Goal: Communication & Community: Answer question/provide support

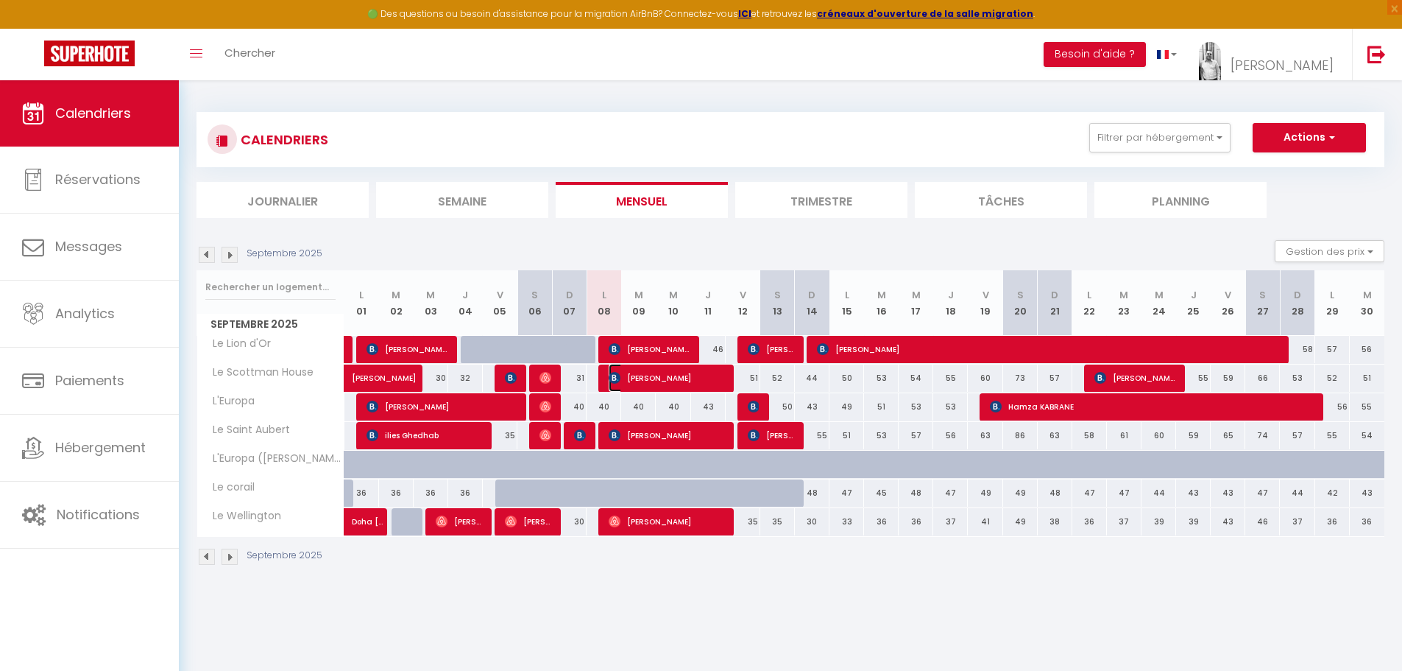
click at [637, 381] on span "[PERSON_NAME]" at bounding box center [667, 378] width 116 height 28
select select "OK"
select select "KO"
select select "0"
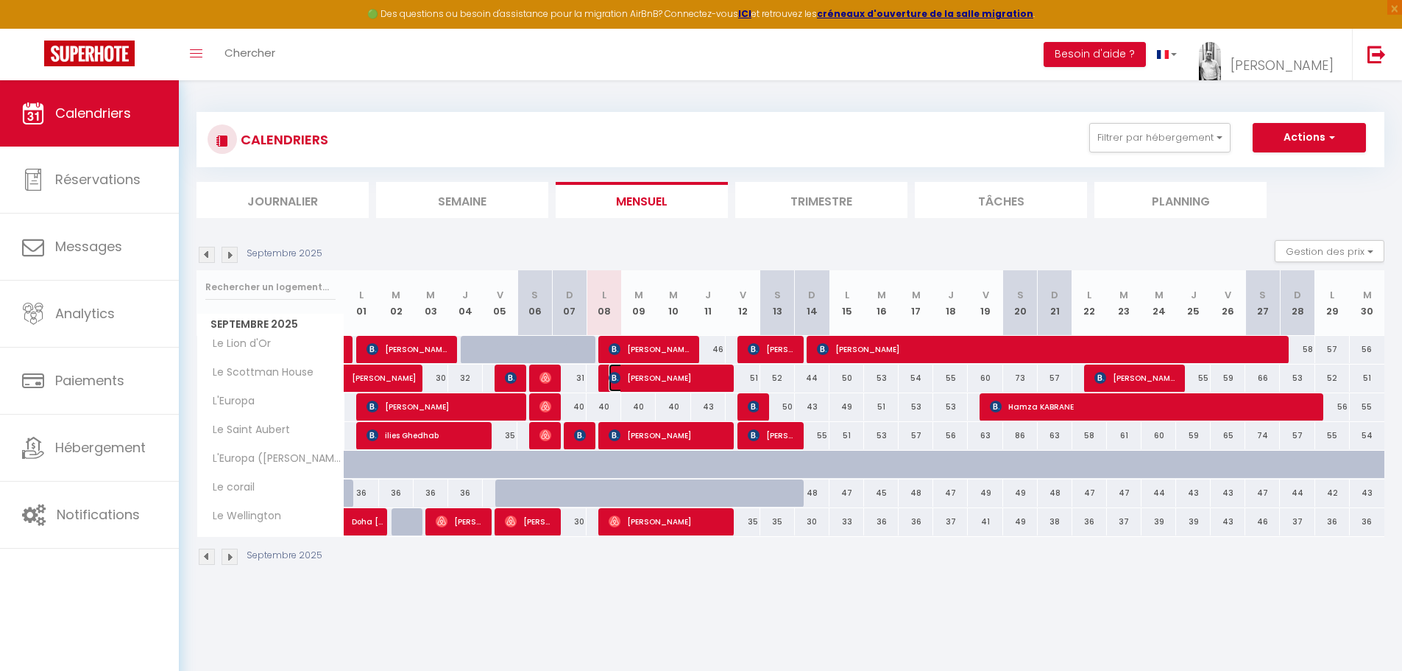
select select "1"
select select
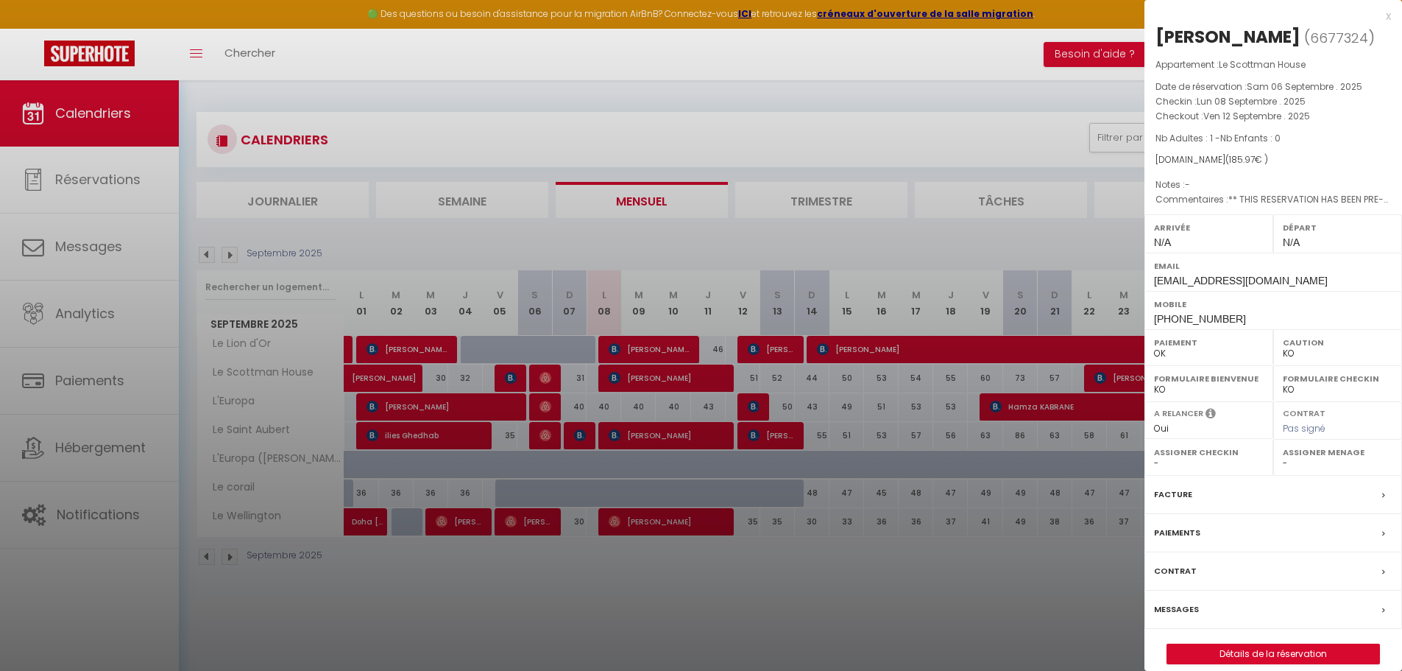
click at [637, 381] on div at bounding box center [701, 335] width 1402 height 671
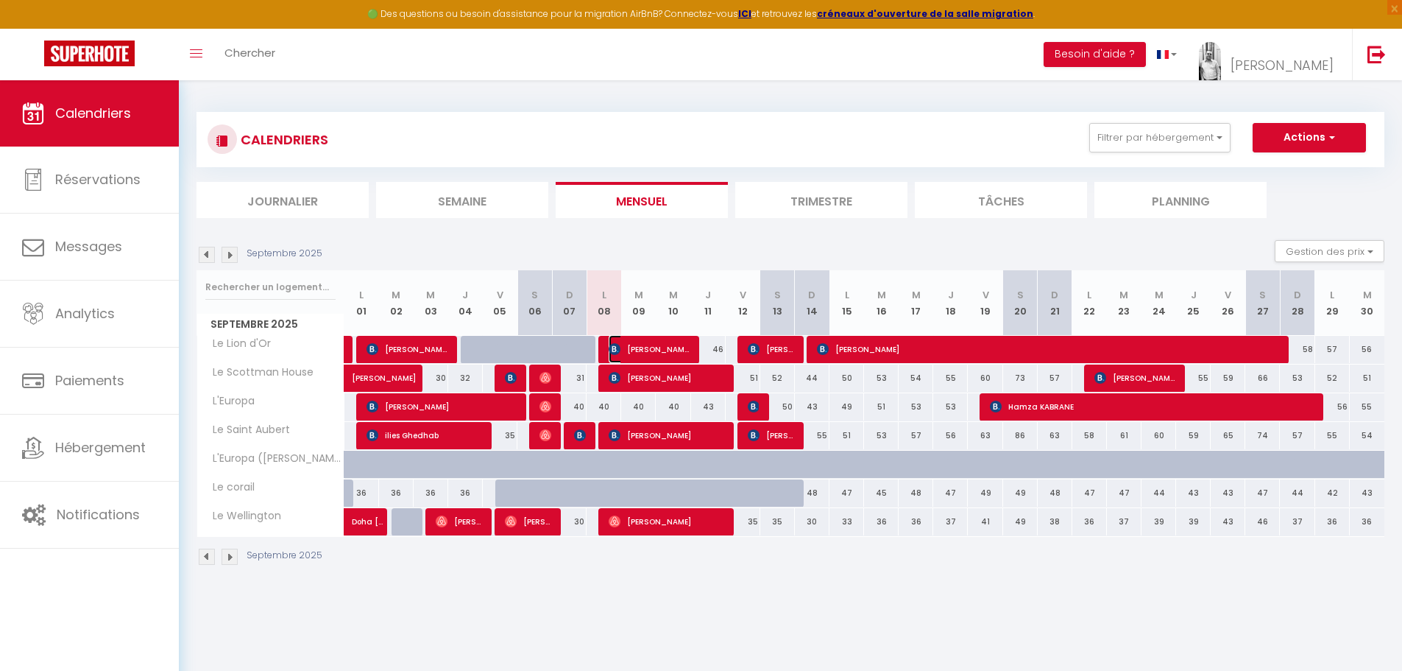
click at [629, 350] on span "[PERSON_NAME]" at bounding box center [649, 349] width 81 height 28
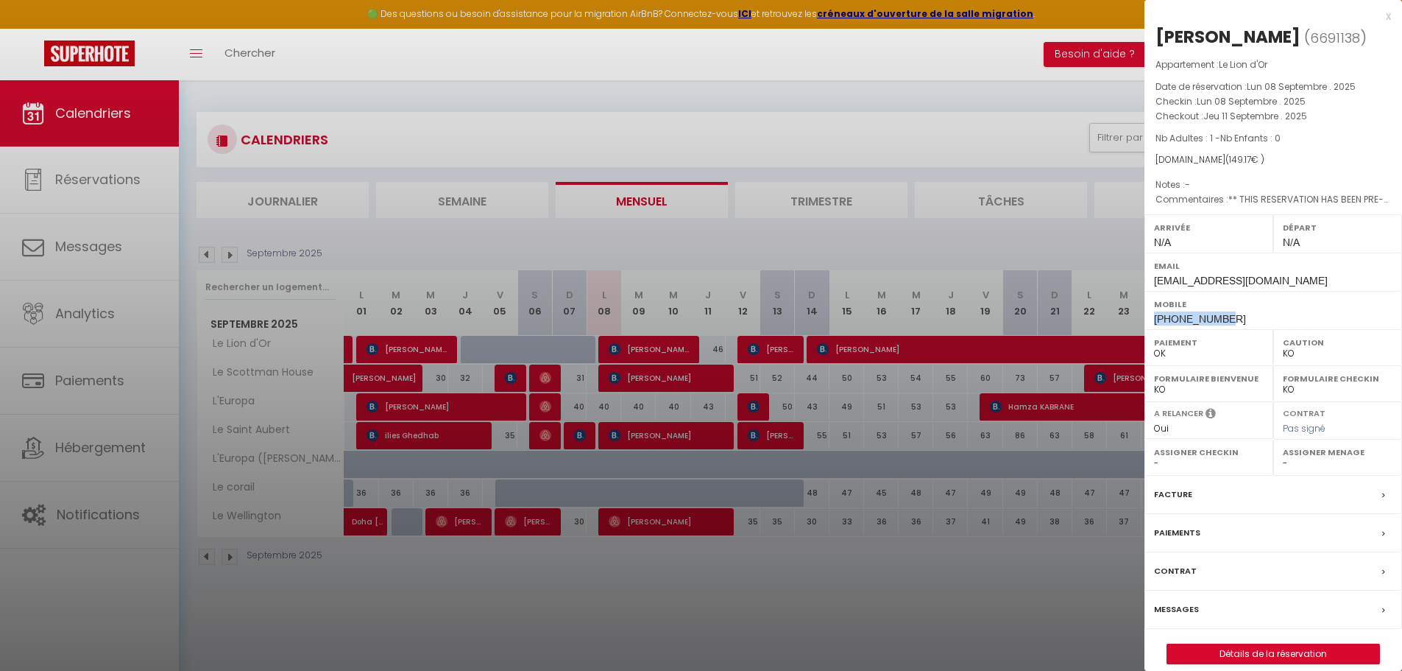
drag, startPoint x: 1225, startPoint y: 317, endPoint x: 1153, endPoint y: 319, distance: 71.4
click at [1153, 319] on div "Mobile [PHONE_NUMBER]" at bounding box center [1274, 310] width 258 height 38
click at [1231, 322] on div "Mobile [PHONE_NUMBER]" at bounding box center [1274, 310] width 258 height 38
drag, startPoint x: 1228, startPoint y: 319, endPoint x: 1169, endPoint y: 324, distance: 59.0
click at [1169, 324] on div "Mobile [PHONE_NUMBER]" at bounding box center [1274, 310] width 258 height 38
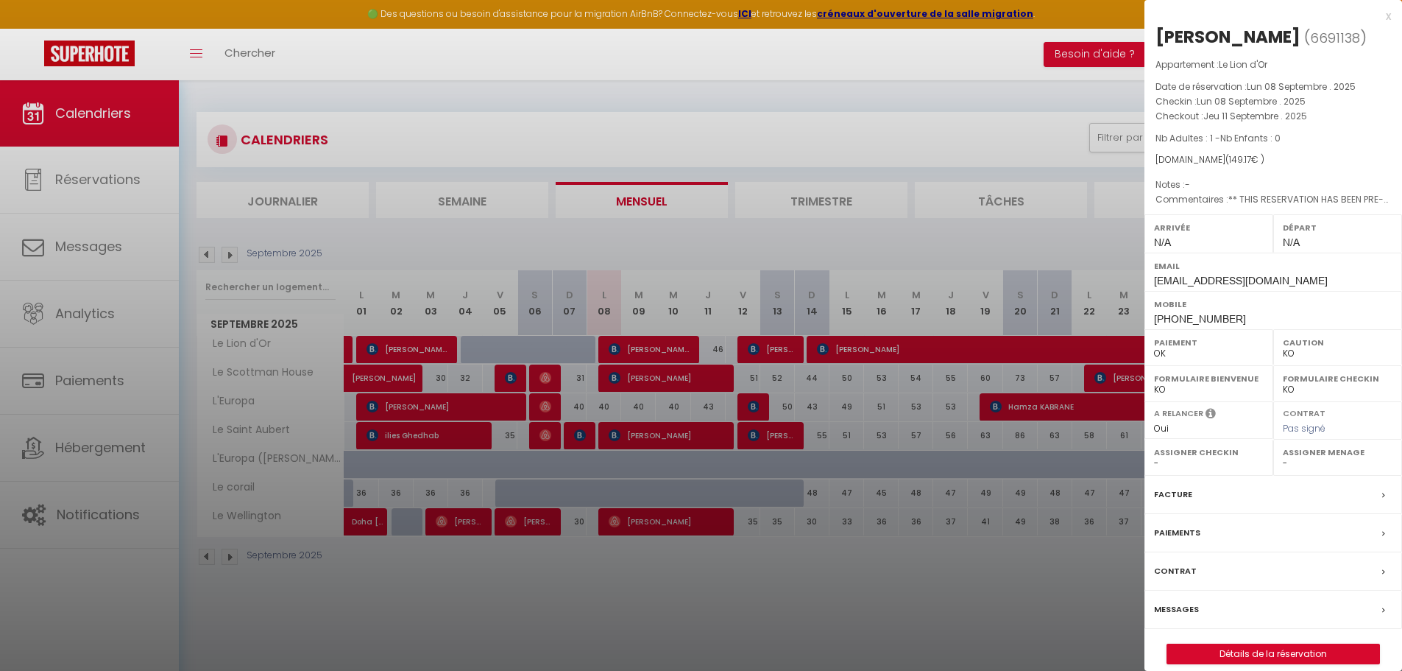
click at [658, 351] on div at bounding box center [701, 335] width 1402 height 671
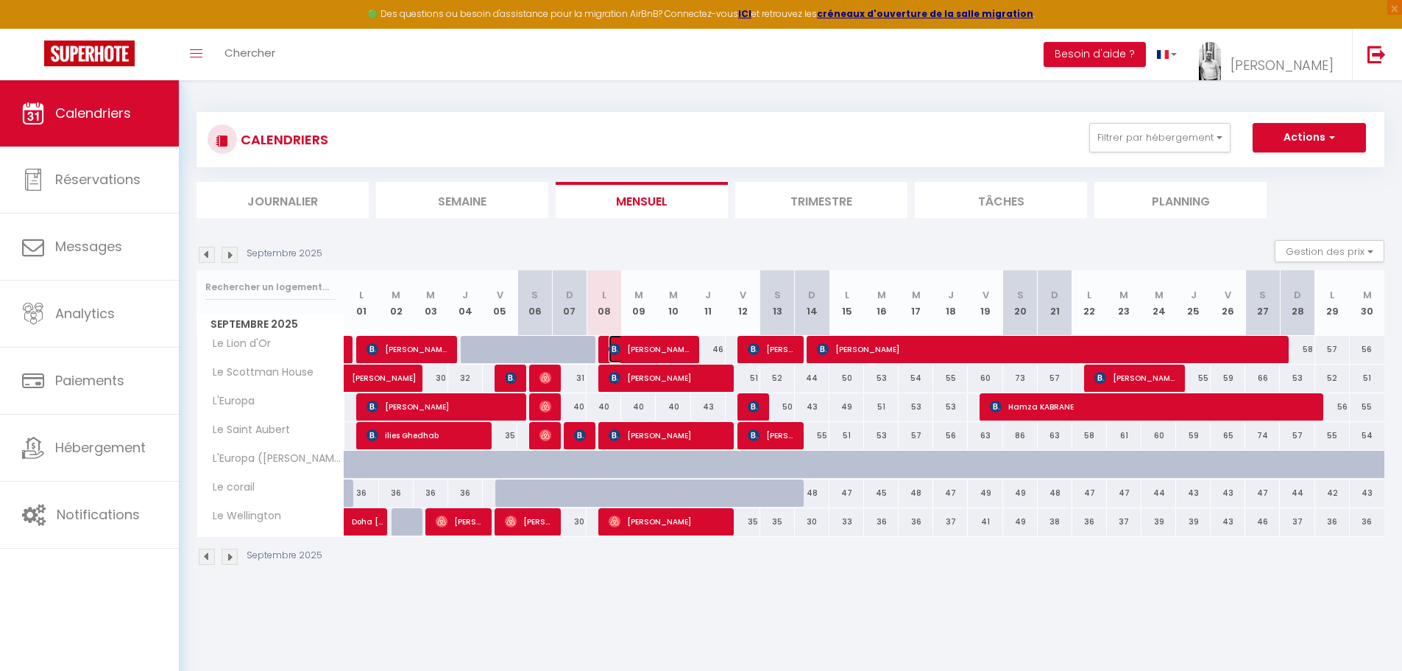
click at [659, 351] on span "[PERSON_NAME]" at bounding box center [649, 349] width 81 height 28
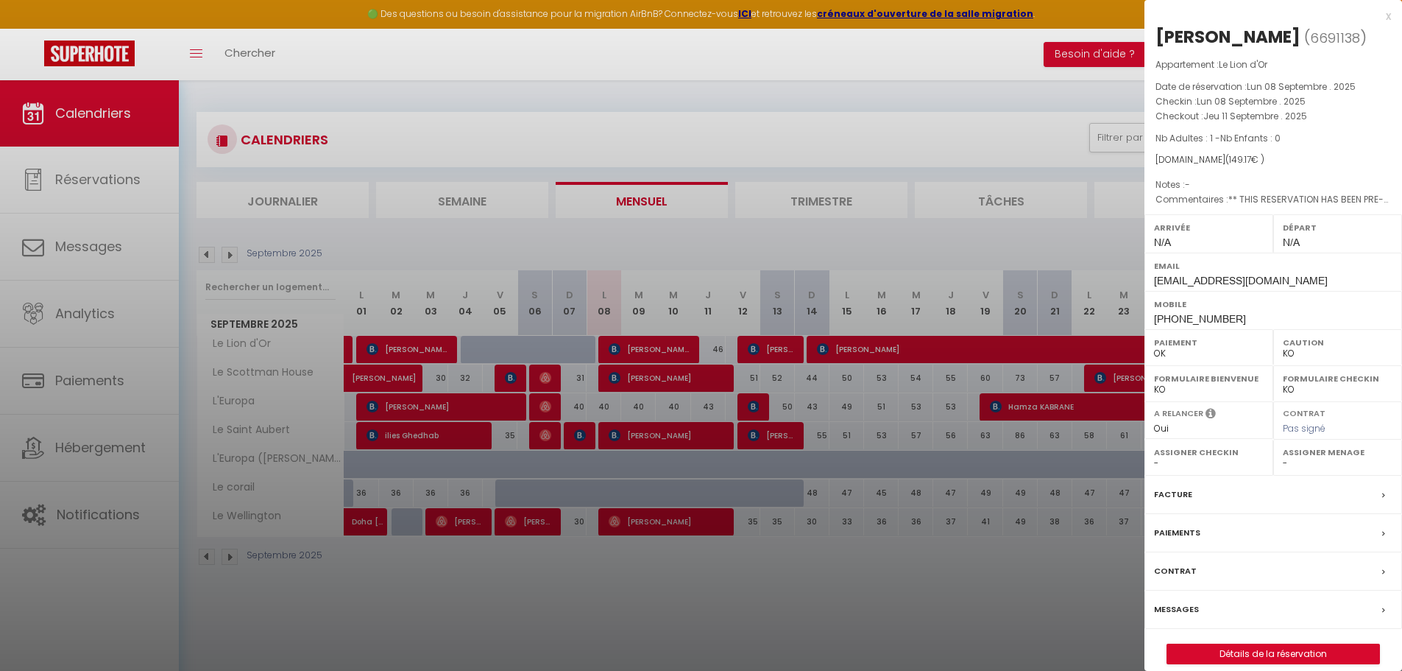
click at [1175, 607] on label "Messages" at bounding box center [1176, 608] width 45 height 15
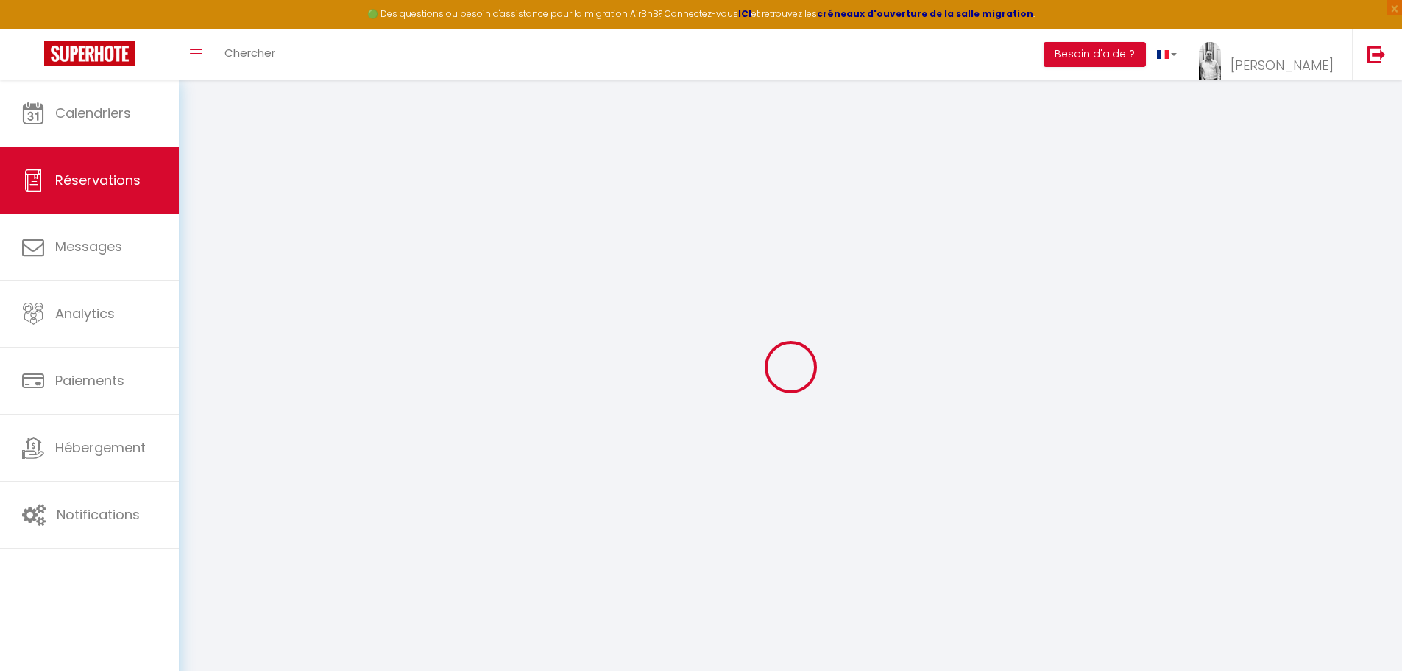
select select
checkbox input "false"
select select
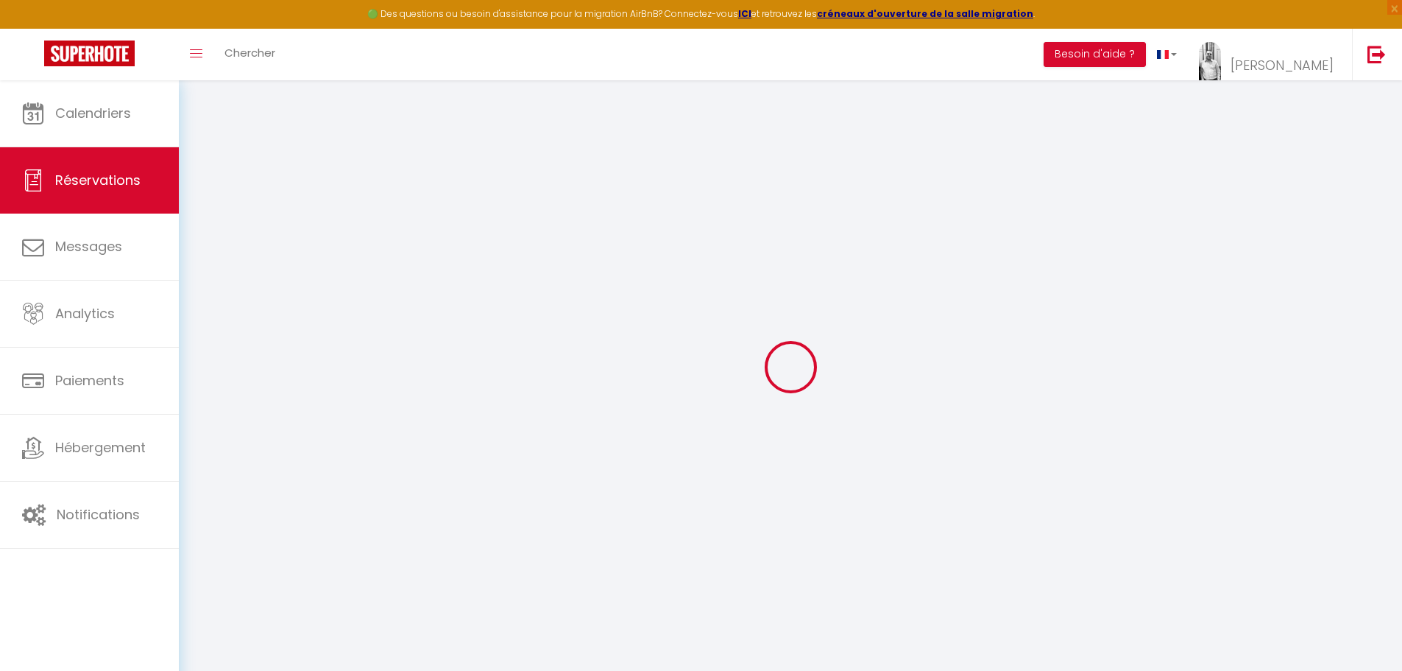
checkbox input "false"
type textarea "** THIS RESERVATION HAS BEEN PRE-PAID ** BOOKING NOTE : Payment charge is EUR 2…"
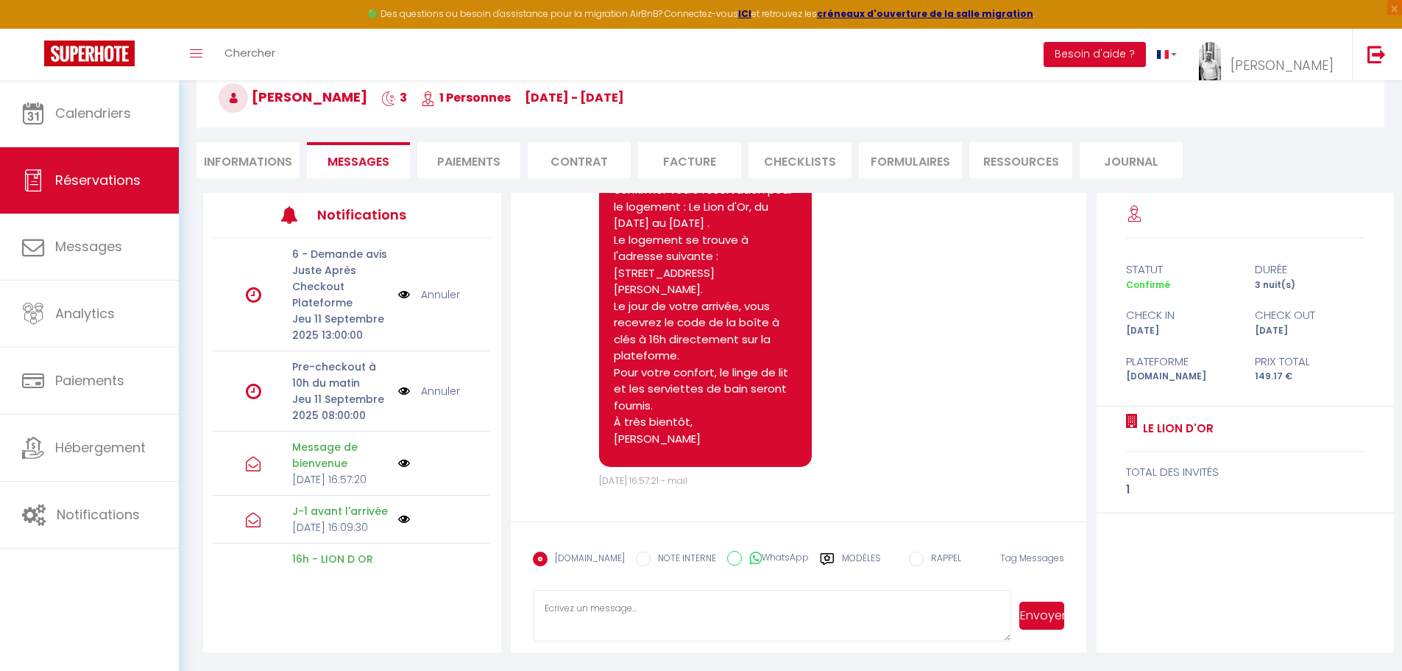
scroll to position [80, 0]
click at [594, 615] on textarea at bounding box center [772, 615] width 479 height 52
type textarea "bonjour, un voisin vient de m'appeler pour me signaler que vous seriez beaucoup…"
click at [1043, 620] on button "Envoyer" at bounding box center [1041, 615] width 45 height 28
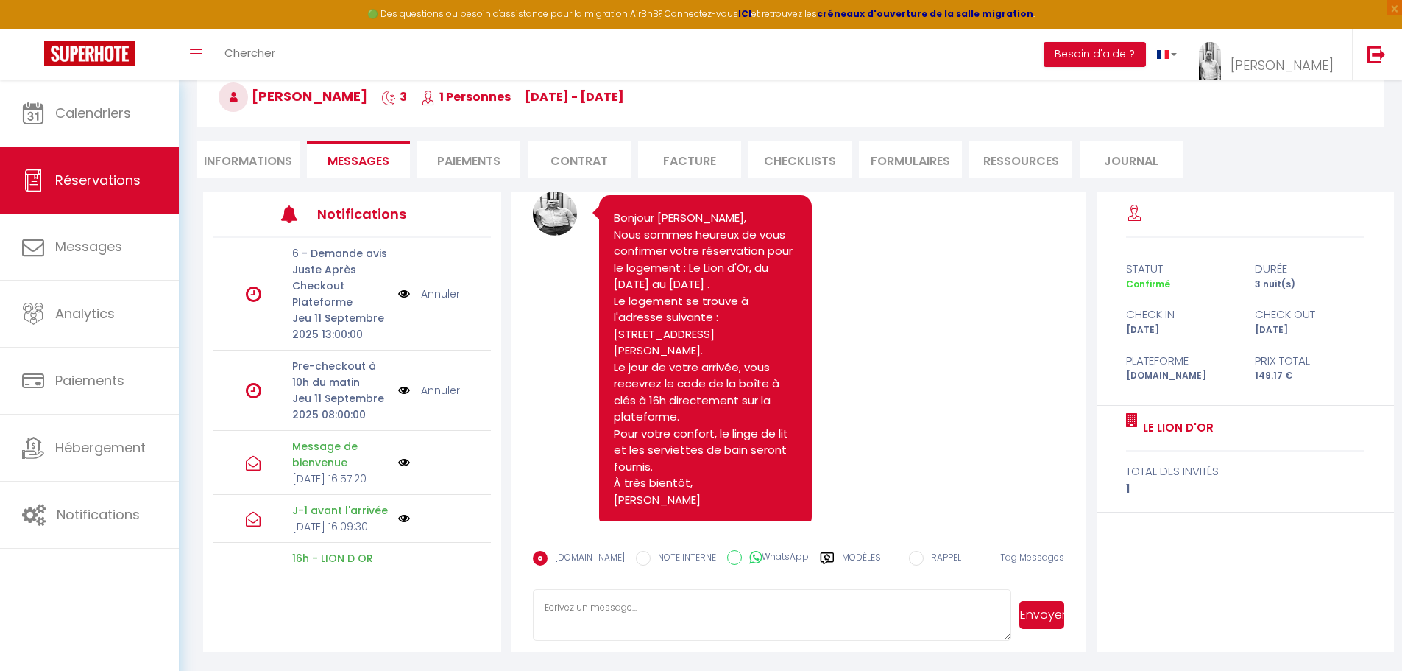
scroll to position [1306, 0]
